Goal: Check status: Check status

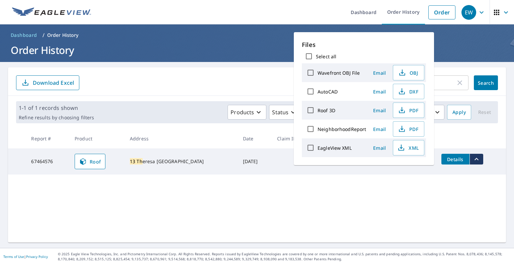
click at [180, 199] on div "13 th ​ Search Download Excel 1-1 of 1 records shown Refine results by choosing…" at bounding box center [257, 154] width 498 height 175
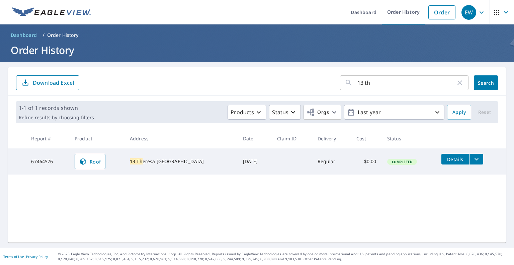
click at [155, 201] on div "13 th ​ Search Download Excel 1-1 of 1 records shown Refine results by choosing…" at bounding box center [257, 154] width 498 height 175
click at [45, 158] on td "67464576" at bounding box center [47, 161] width 43 height 26
copy tr "67464576 Roof"
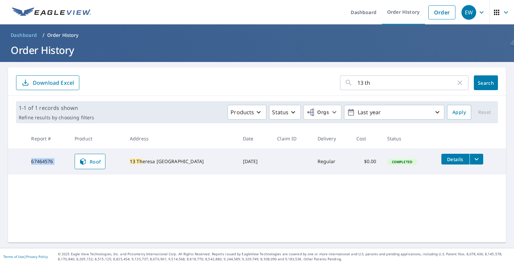
click at [472, 161] on icon "filesDropdownBtn-67464576" at bounding box center [476, 159] width 8 height 8
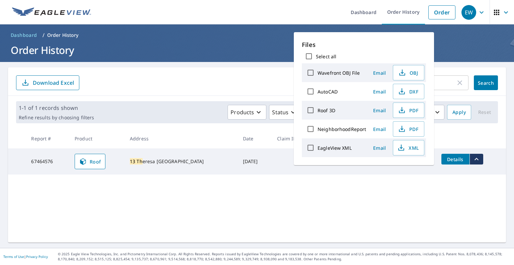
drag, startPoint x: 395, startPoint y: 223, endPoint x: 400, endPoint y: 218, distance: 8.0
click at [395, 223] on div "13 th ​ Search Download Excel 1-1 of 1 records shown Refine results by choosing…" at bounding box center [257, 154] width 498 height 175
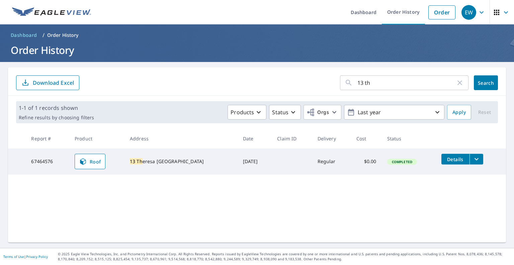
click at [121, 155] on td "Roof" at bounding box center [96, 161] width 55 height 26
click at [96, 161] on span "Roof" at bounding box center [90, 161] width 22 height 8
